Goal: Task Accomplishment & Management: Use online tool/utility

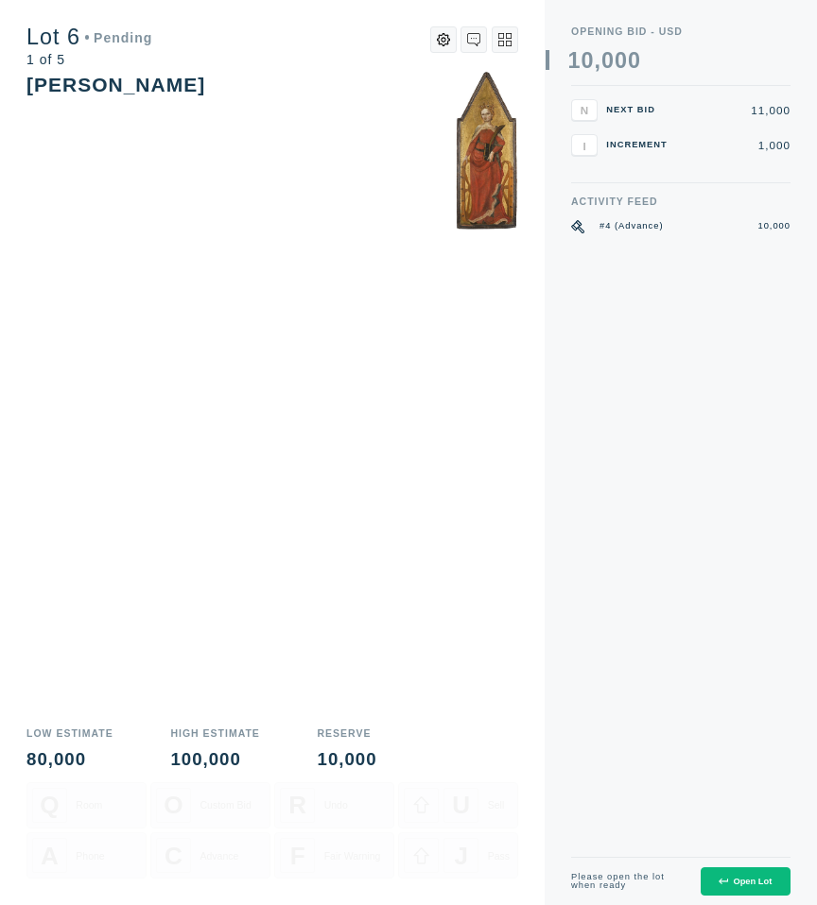
click at [719, 884] on icon at bounding box center [722, 881] width 9 height 9
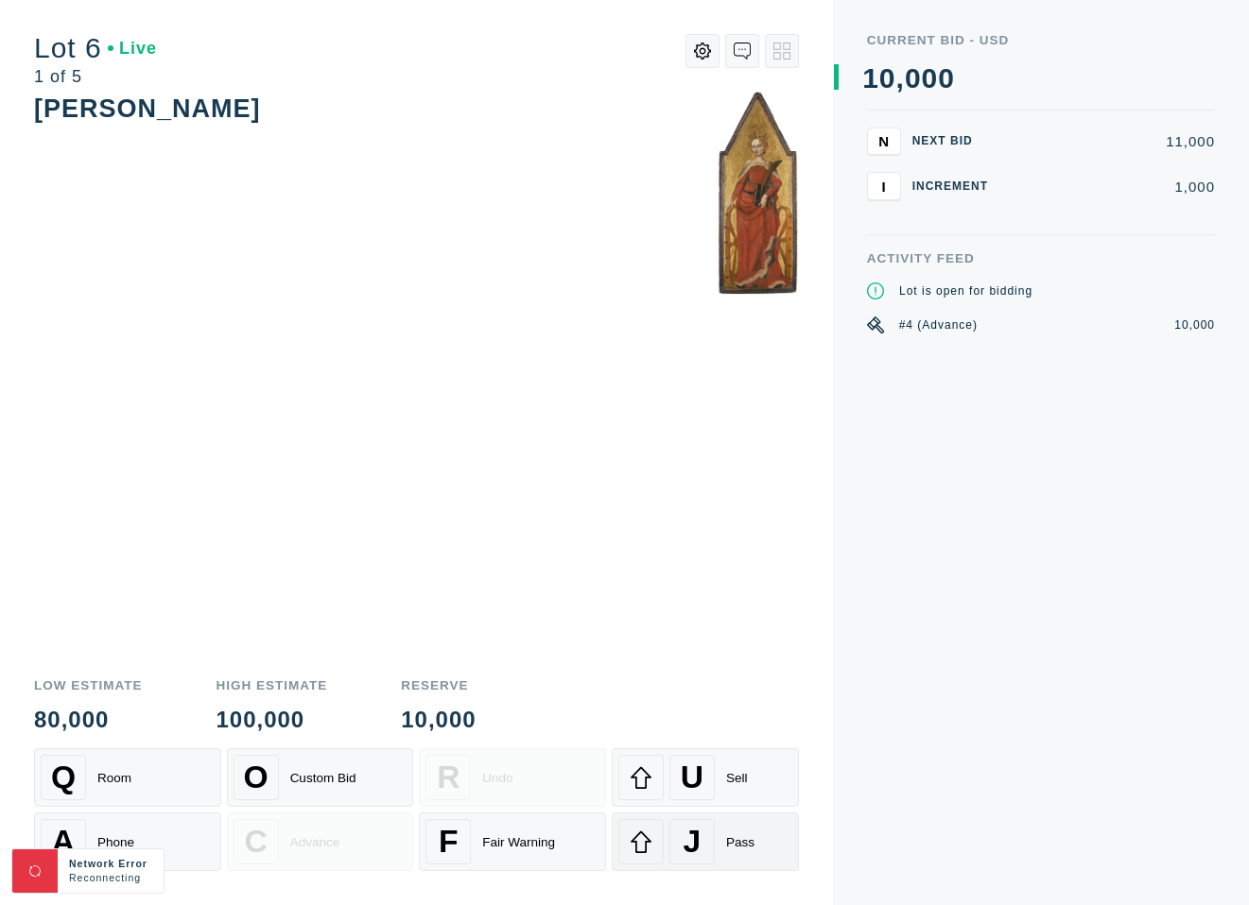
click at [715, 832] on div "J Pass" at bounding box center [705, 841] width 174 height 45
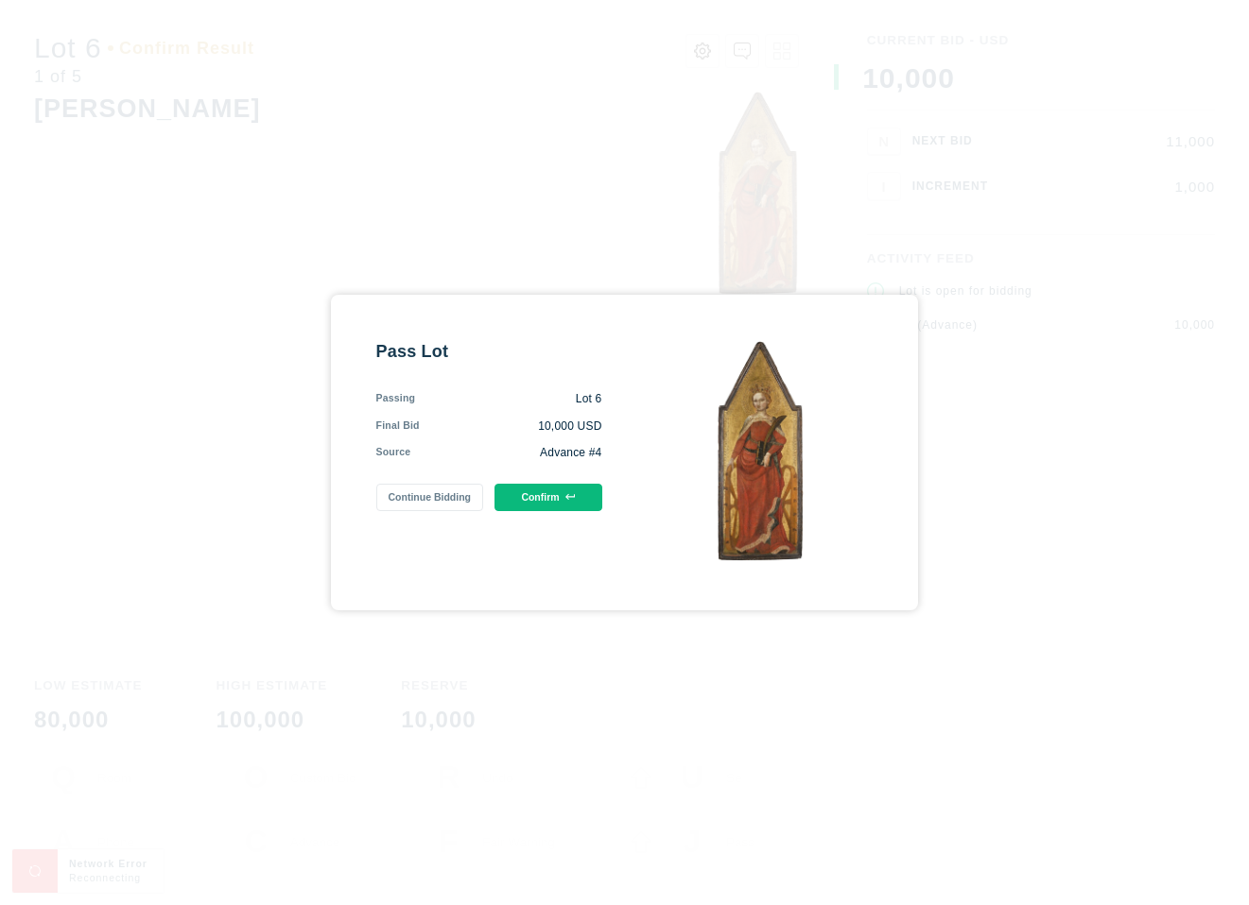
click at [535, 502] on button "Confirm" at bounding box center [547, 497] width 107 height 27
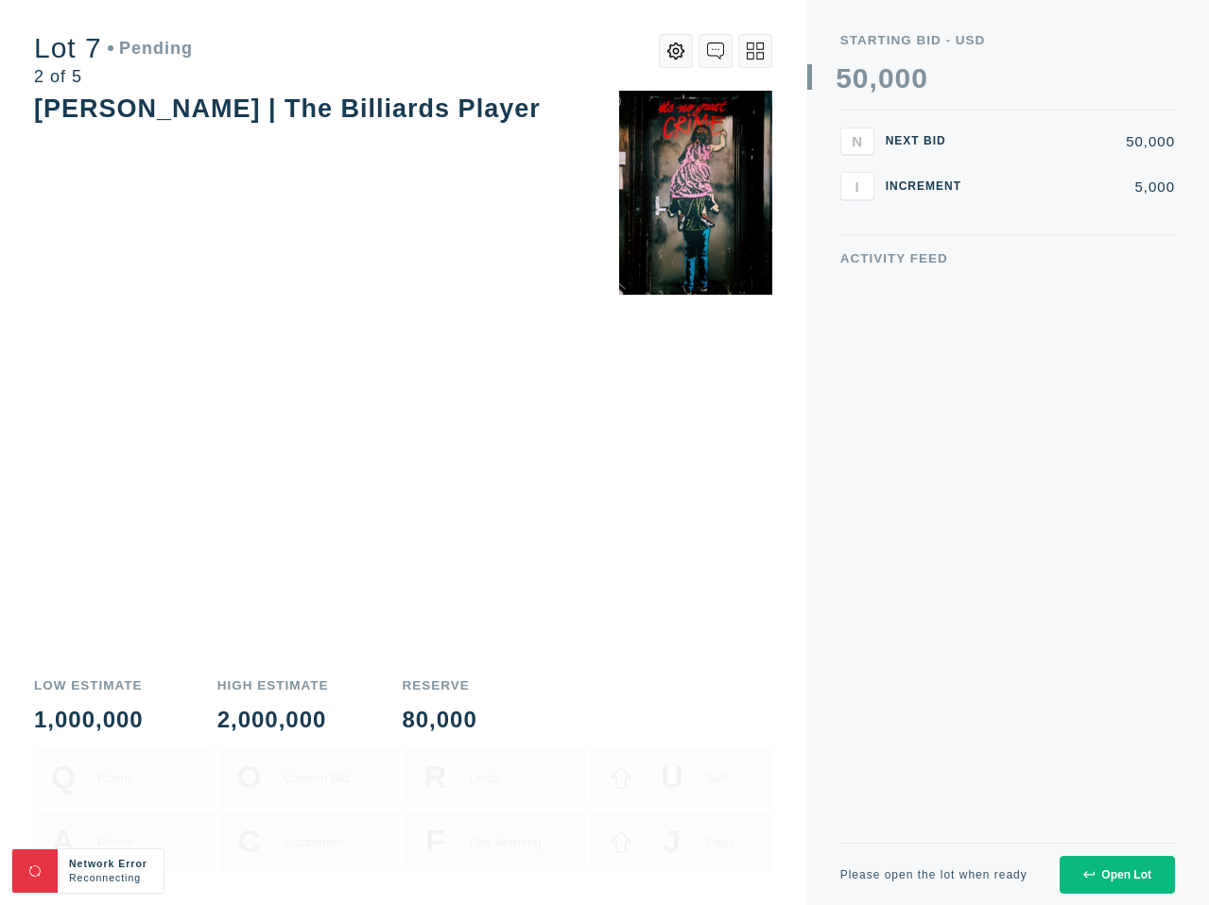
click at [816, 874] on div "Open Lot" at bounding box center [1117, 875] width 68 height 13
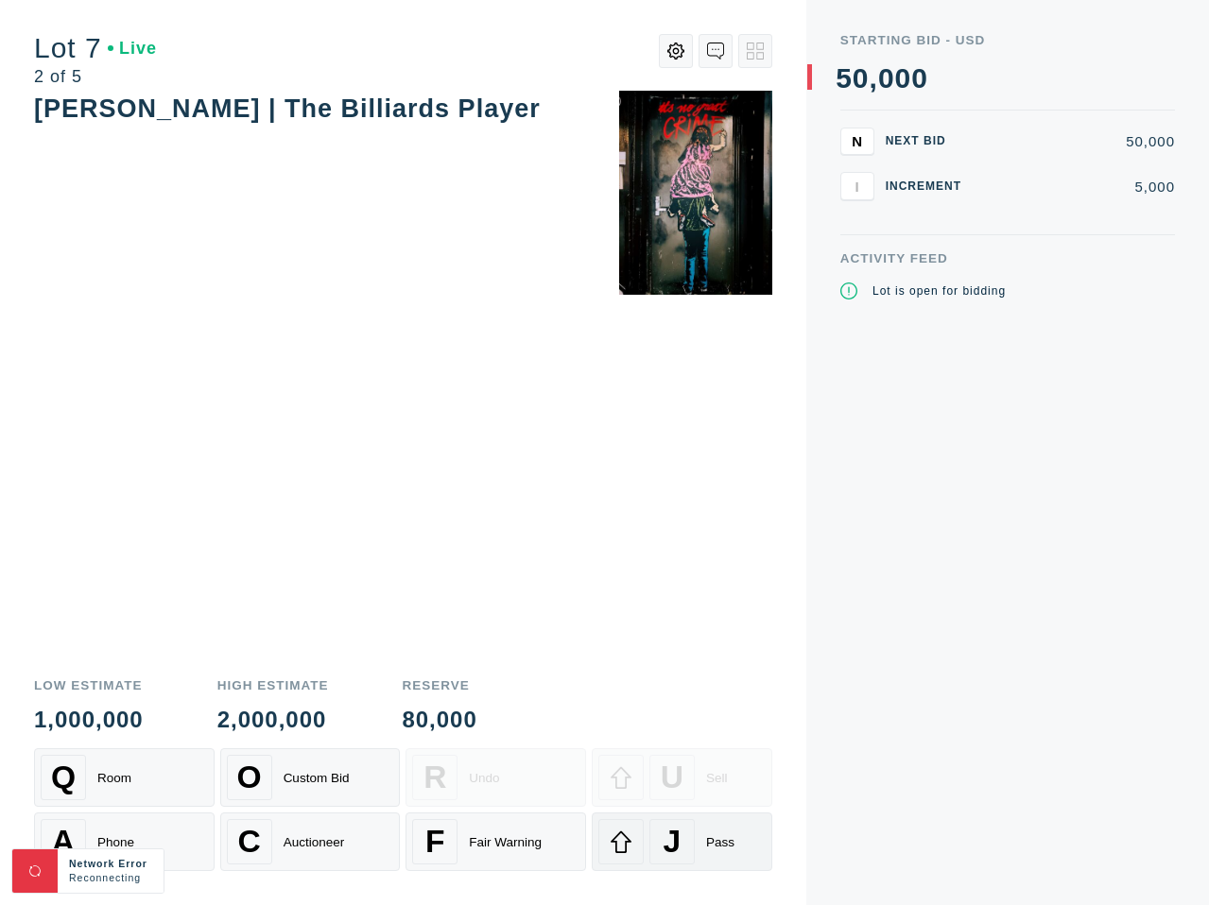
click at [673, 846] on span "J" at bounding box center [673, 842] width 18 height 36
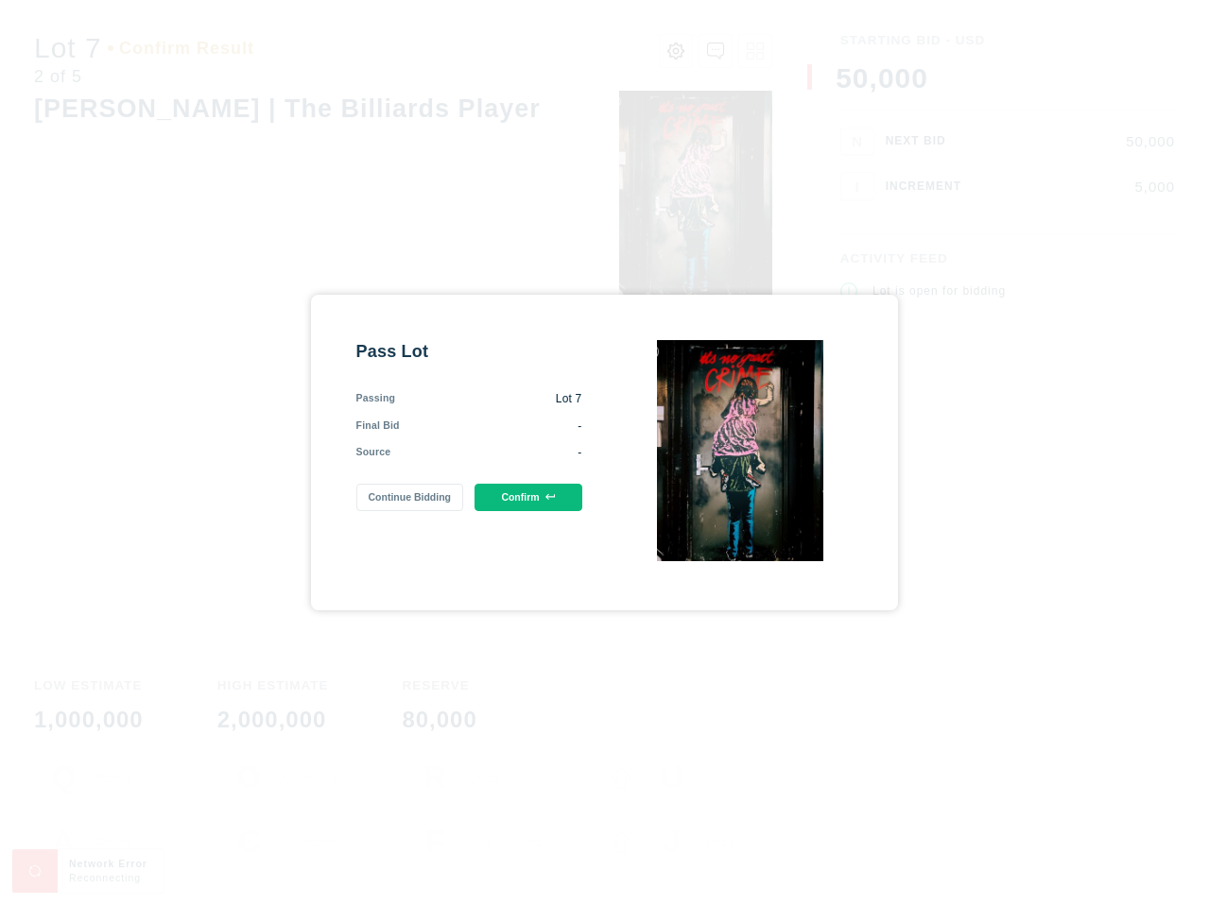
click at [530, 493] on button "Confirm" at bounding box center [527, 497] width 107 height 27
